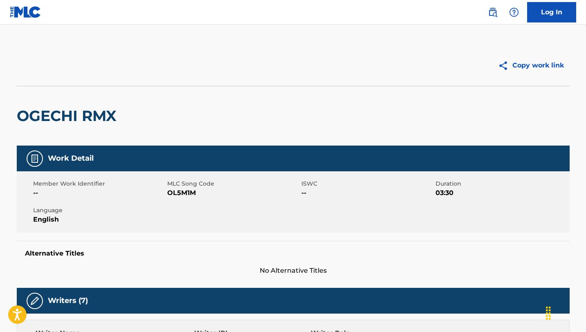
click at [487, 12] on link at bounding box center [493, 12] width 16 height 16
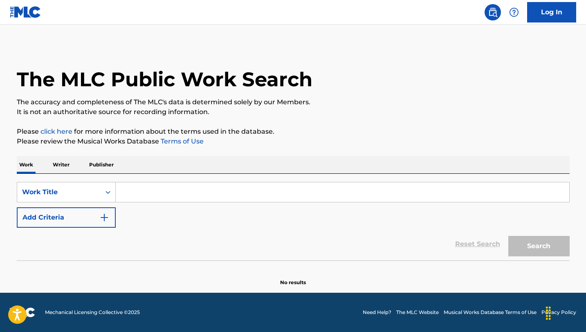
click at [107, 165] on p "Publisher" at bounding box center [101, 164] width 29 height 17
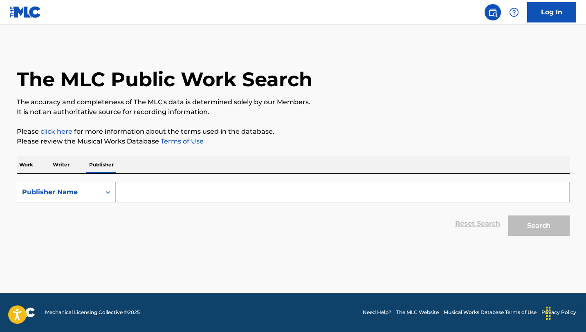
click at [158, 197] on input "Search Form" at bounding box center [343, 193] width 454 height 20
click at [509, 216] on button "Search" at bounding box center [539, 226] width 61 height 20
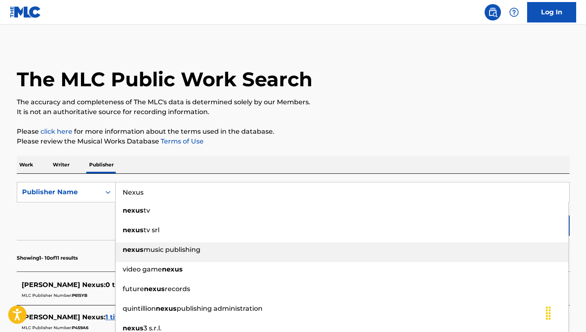
click at [127, 251] on strong "nexus" at bounding box center [133, 250] width 21 height 8
type input "nexus music publishing"
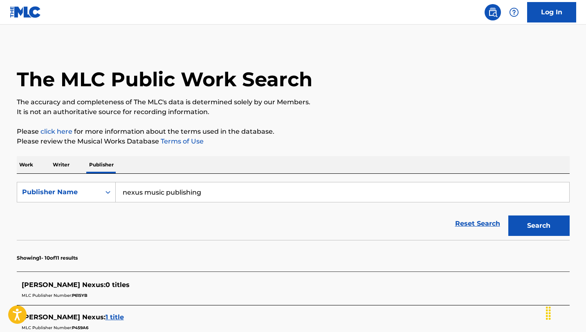
click at [536, 222] on button "Search" at bounding box center [539, 226] width 61 height 20
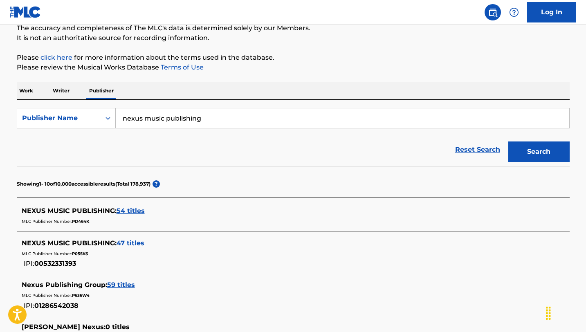
scroll to position [152, 0]
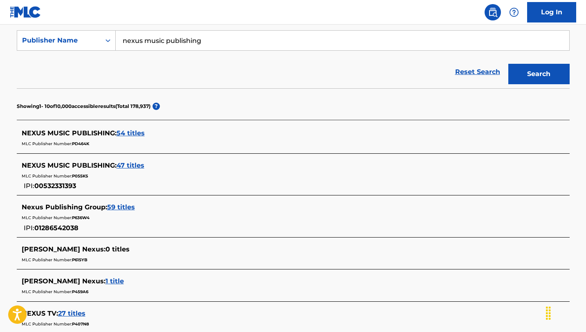
click at [133, 134] on span "54 titles" at bounding box center [131, 133] width 28 height 8
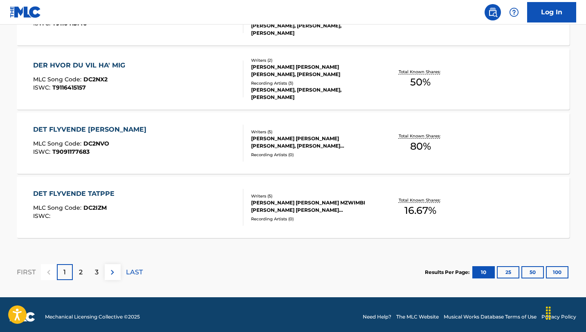
scroll to position [0, 0]
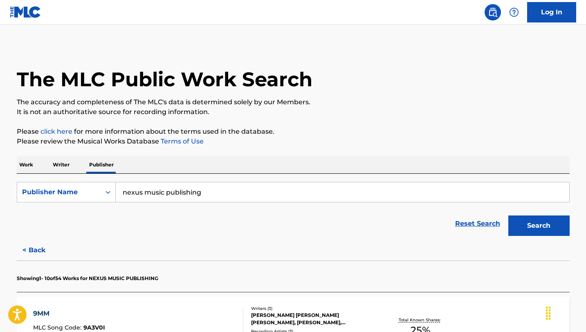
click at [34, 252] on button "< Back" at bounding box center [41, 250] width 49 height 20
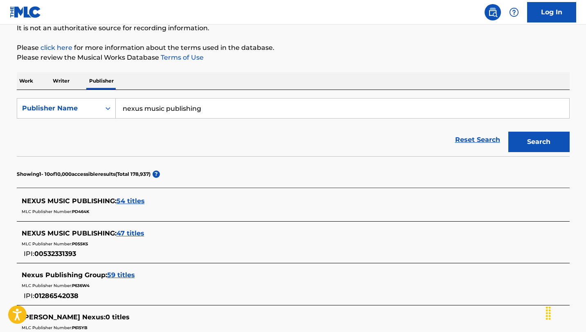
scroll to position [86, 0]
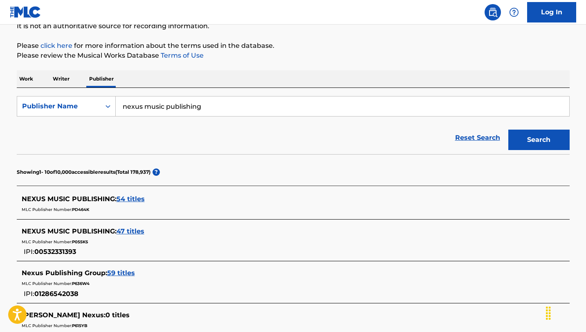
click at [137, 231] on span "47 titles" at bounding box center [131, 232] width 28 height 8
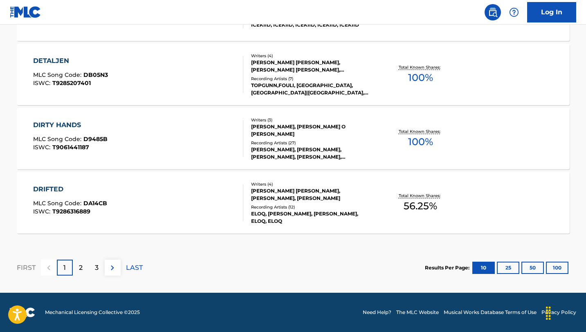
scroll to position [0, 0]
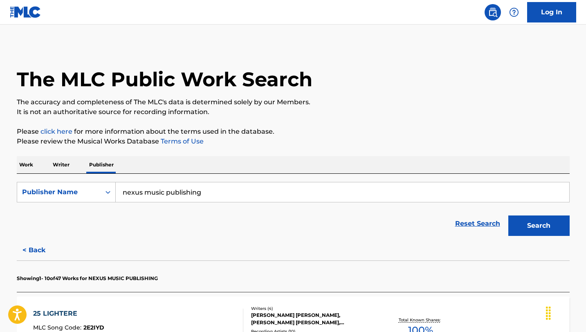
click at [29, 250] on button "< Back" at bounding box center [41, 250] width 49 height 20
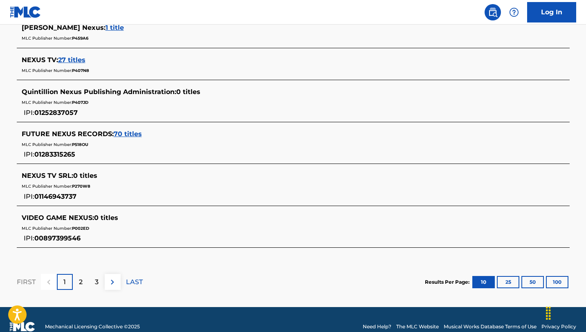
scroll to position [420, 0]
